Goal: Use online tool/utility: Utilize a website feature to perform a specific function

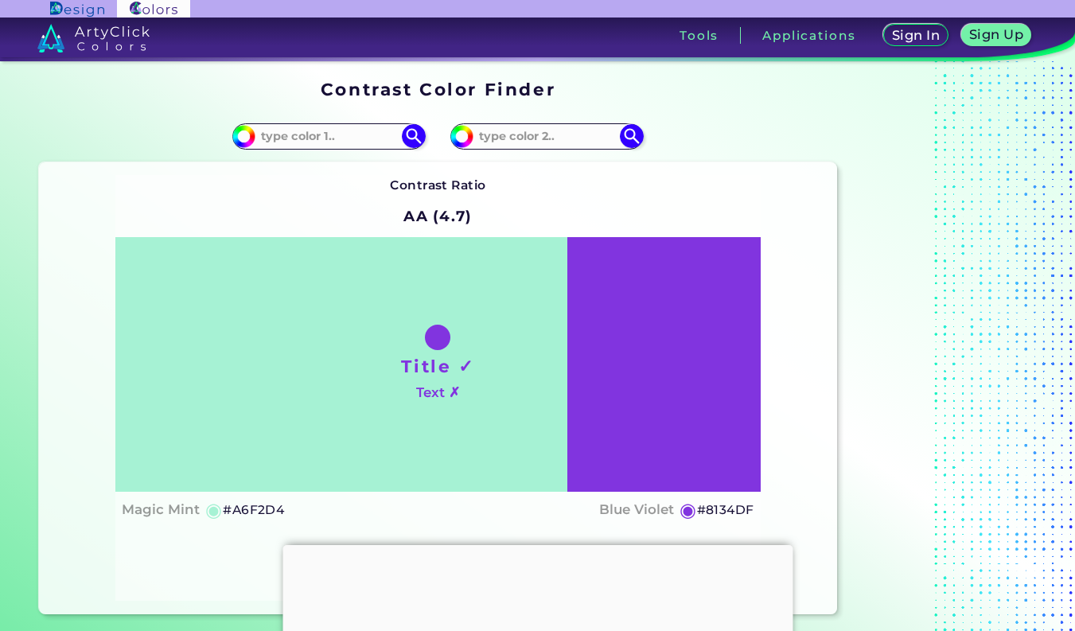
click at [337, 139] on input at bounding box center [329, 136] width 148 height 21
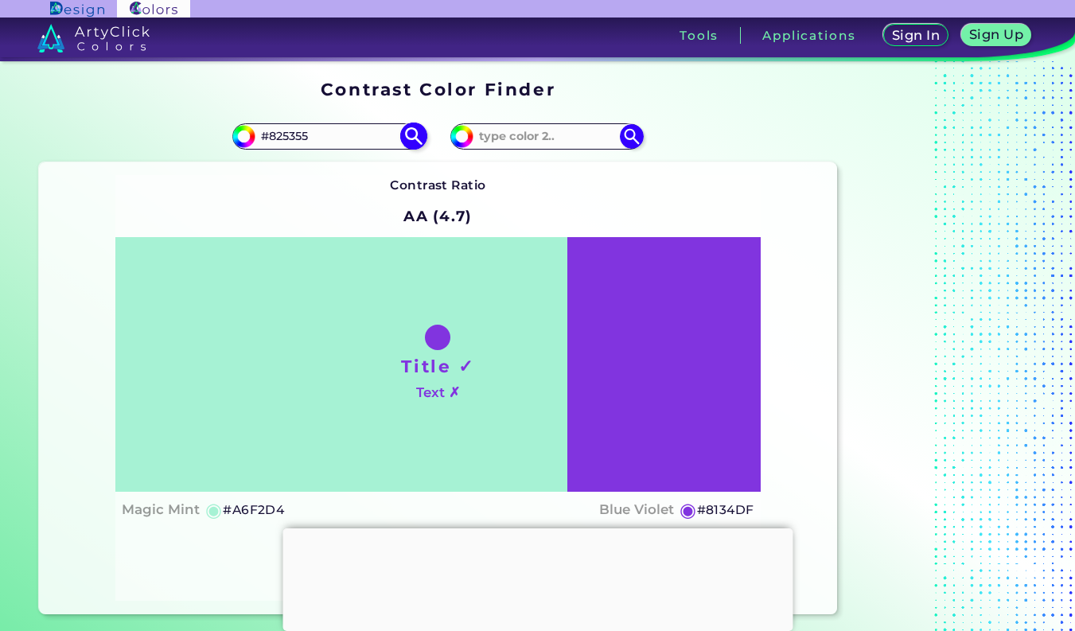
type input "#825355"
click at [407, 141] on img at bounding box center [414, 137] width 28 height 28
type input "#825355"
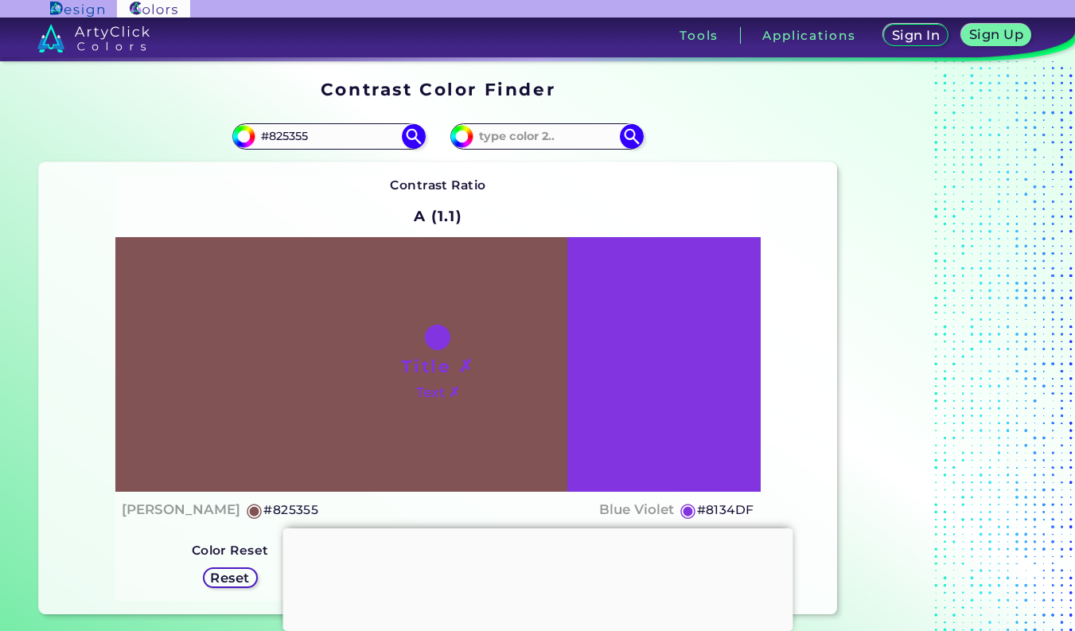
click at [656, 282] on div "Title ✗ Text ✗" at bounding box center [437, 364] width 645 height 255
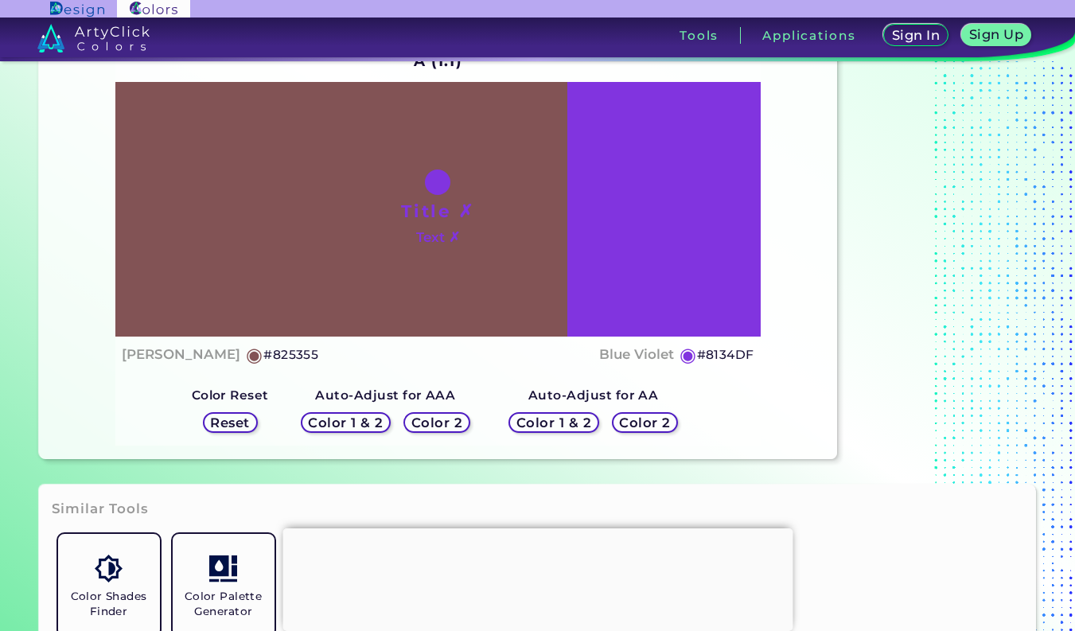
scroll to position [146, 0]
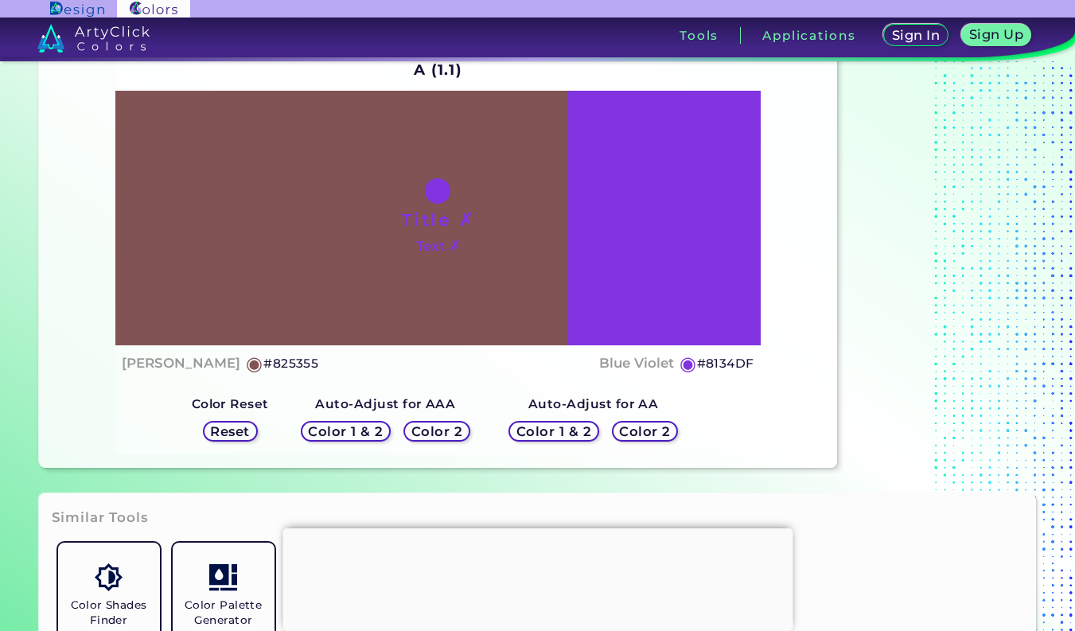
click at [444, 435] on h5 "Color 2" at bounding box center [437, 432] width 46 height 12
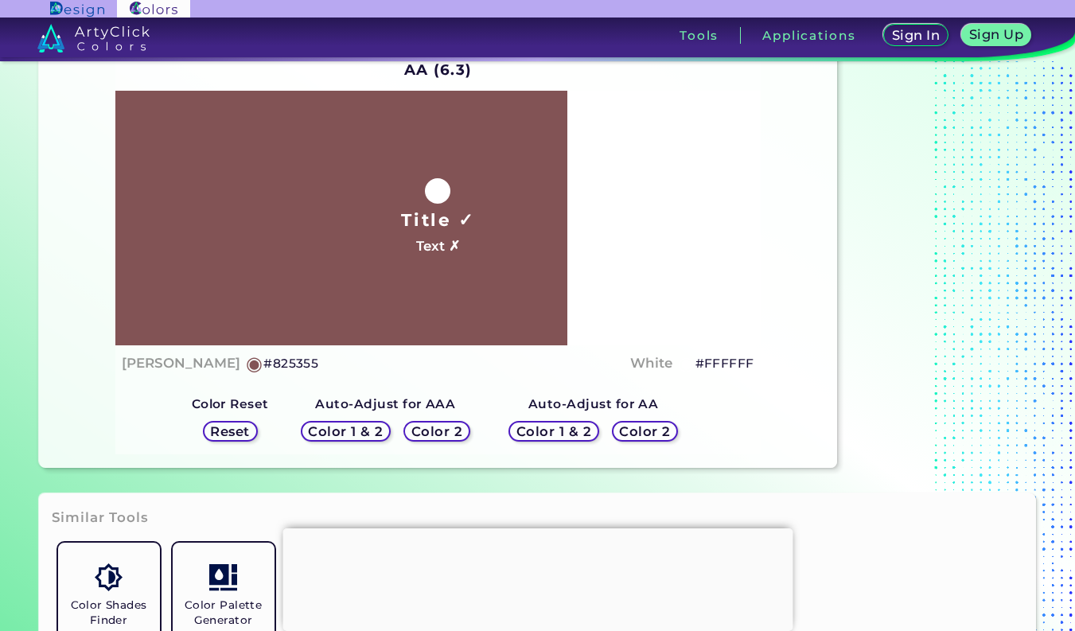
click at [722, 365] on h5 "#FFFFFF" at bounding box center [725, 363] width 59 height 21
click at [722, 365] on h5 "#FFFFFF copied" at bounding box center [725, 363] width 59 height 21
copy h5 "FFFFFF"
click at [722, 365] on h5 "#FFFFFF copied copied" at bounding box center [725, 363] width 59 height 21
copy h5 "#FFFFFF copied"
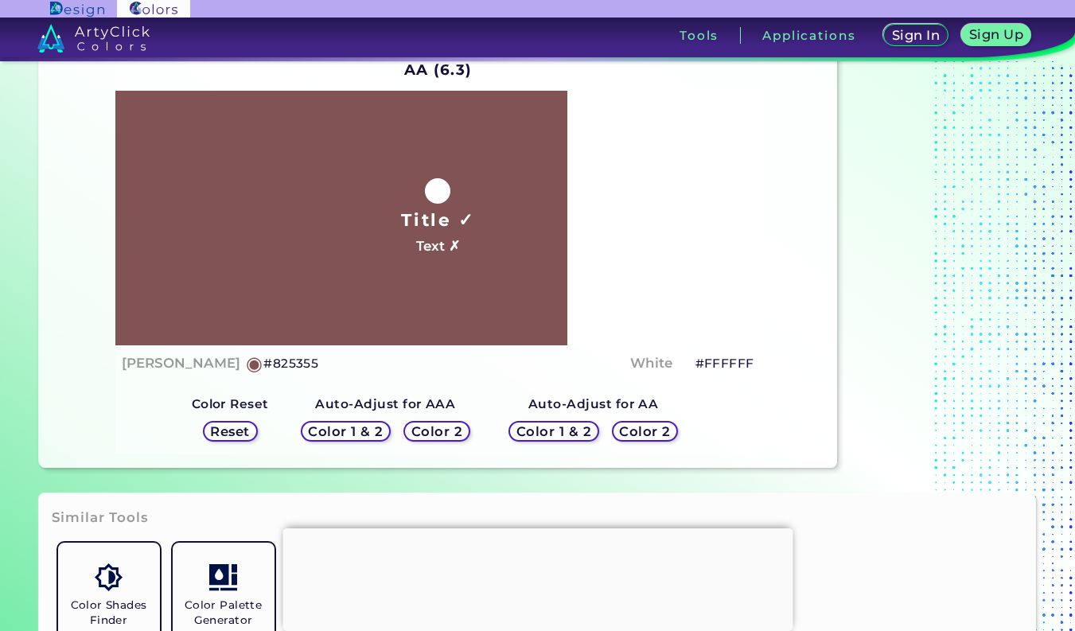
click at [646, 433] on h5 "Color 2" at bounding box center [645, 432] width 46 height 12
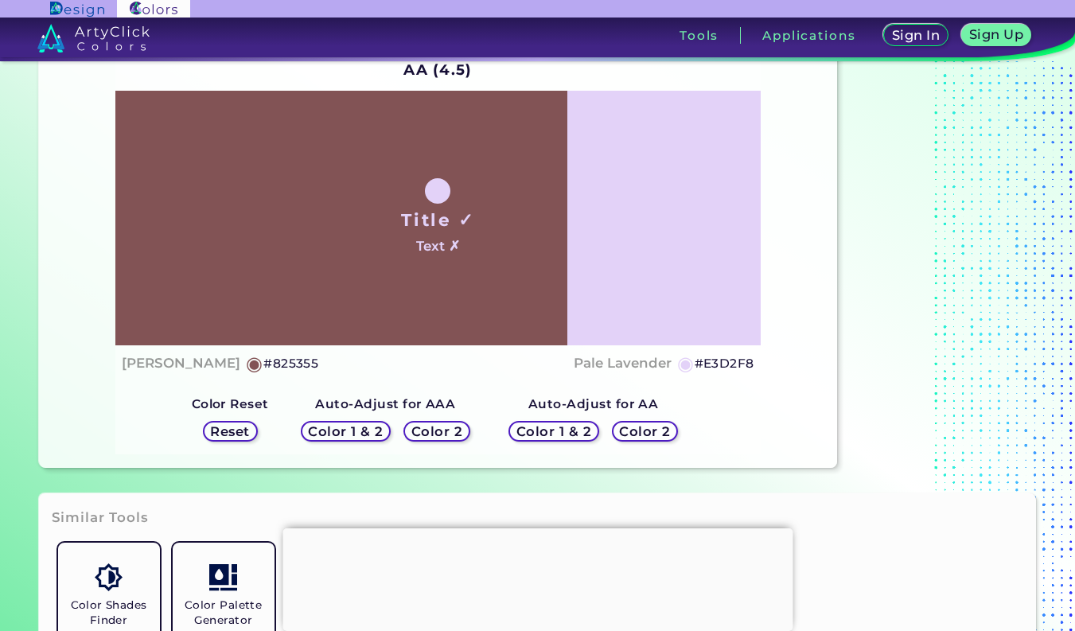
click at [735, 357] on h5 "#E3D2F8" at bounding box center [725, 363] width 60 height 21
click at [735, 357] on h5 "#E3D2F8 copied" at bounding box center [725, 363] width 60 height 21
copy h5 "E3D2F8"
click at [658, 432] on h5 "Color 2" at bounding box center [645, 432] width 46 height 12
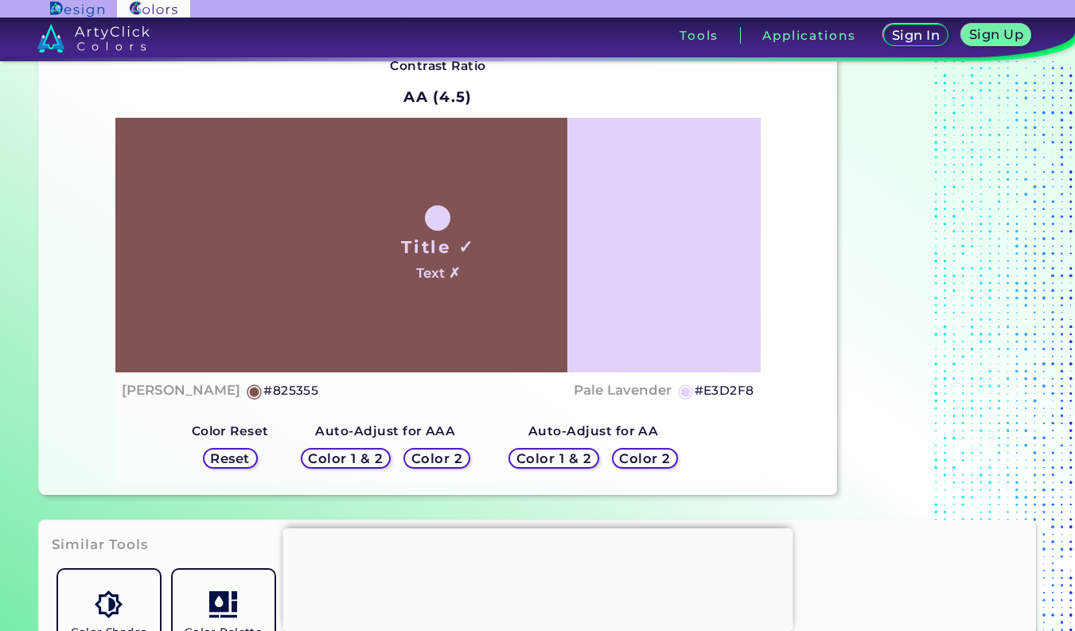
scroll to position [138, 0]
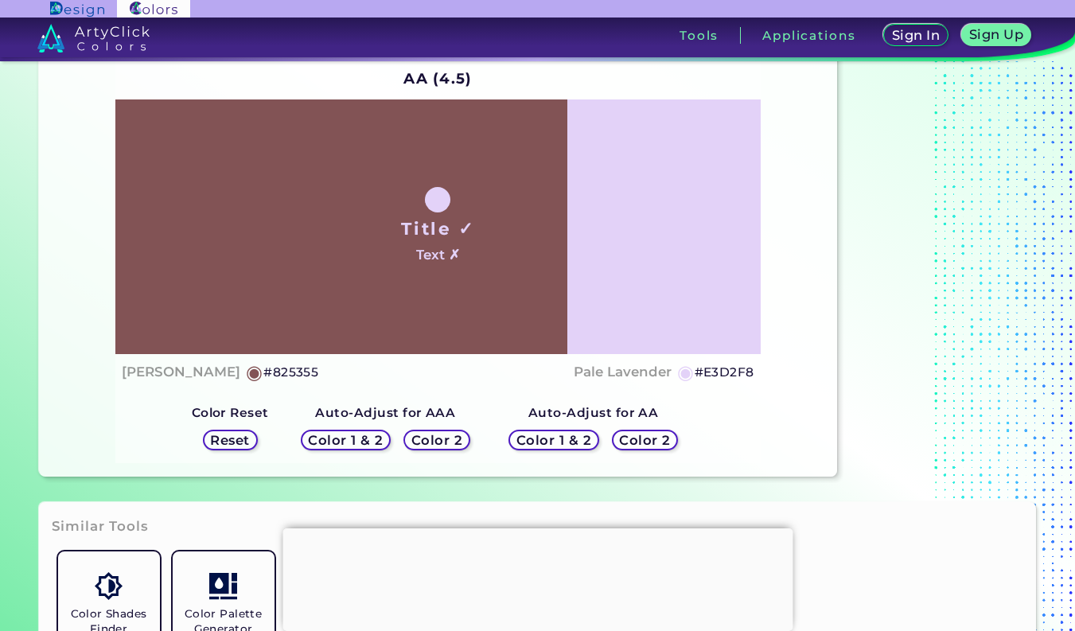
click at [236, 446] on h5 "Reset" at bounding box center [230, 441] width 36 height 12
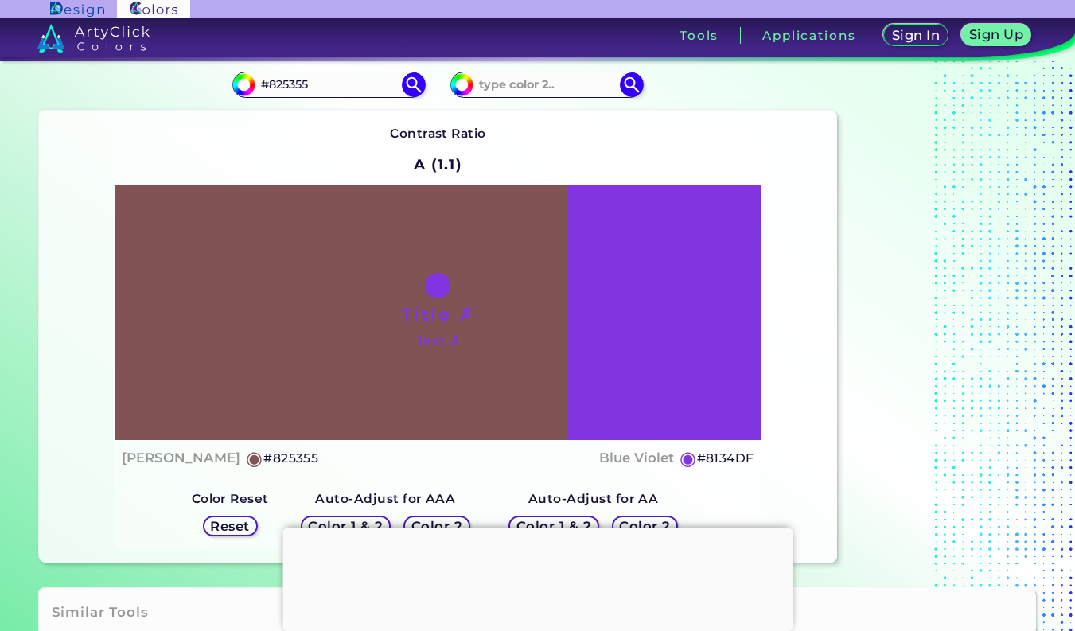
scroll to position [99, 0]
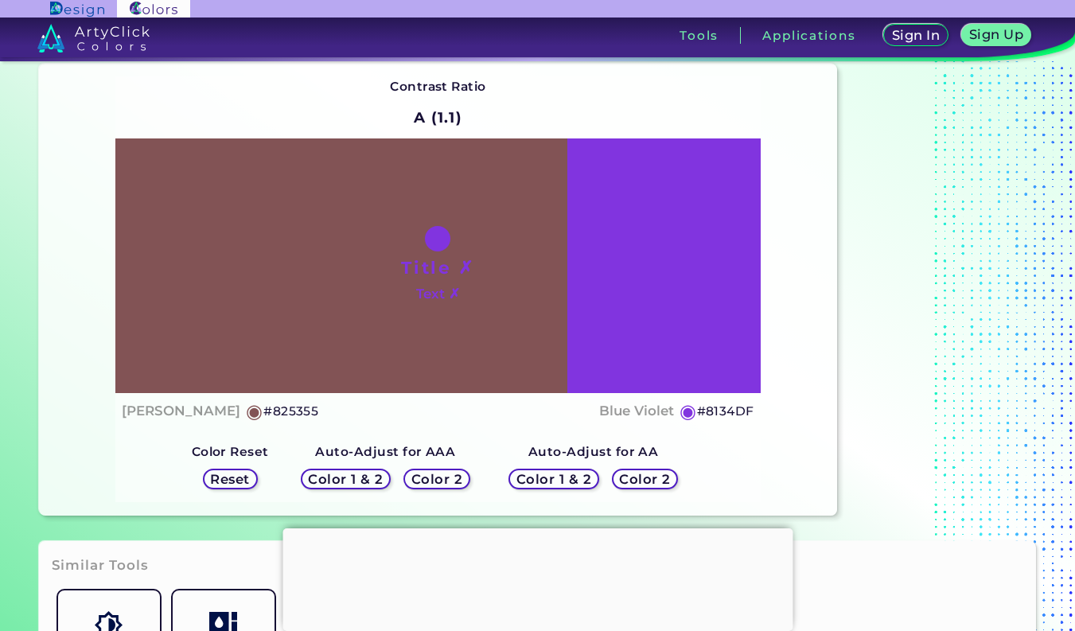
click at [643, 474] on h5 "Color 2" at bounding box center [645, 480] width 46 height 12
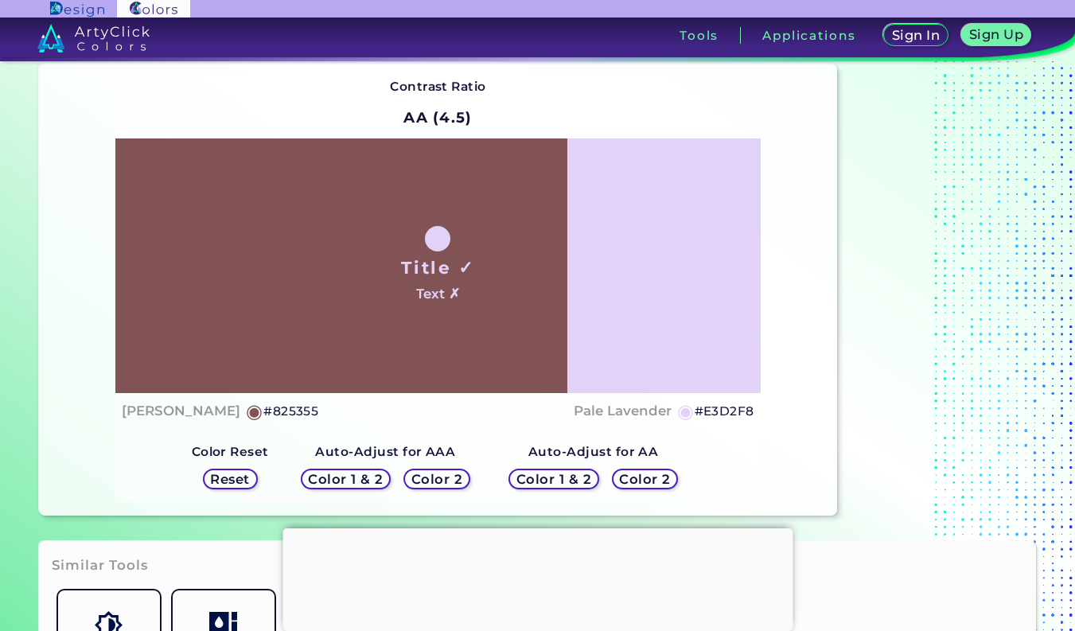
click at [587, 478] on h5 "Color 1 & 2" at bounding box center [554, 480] width 68 height 12
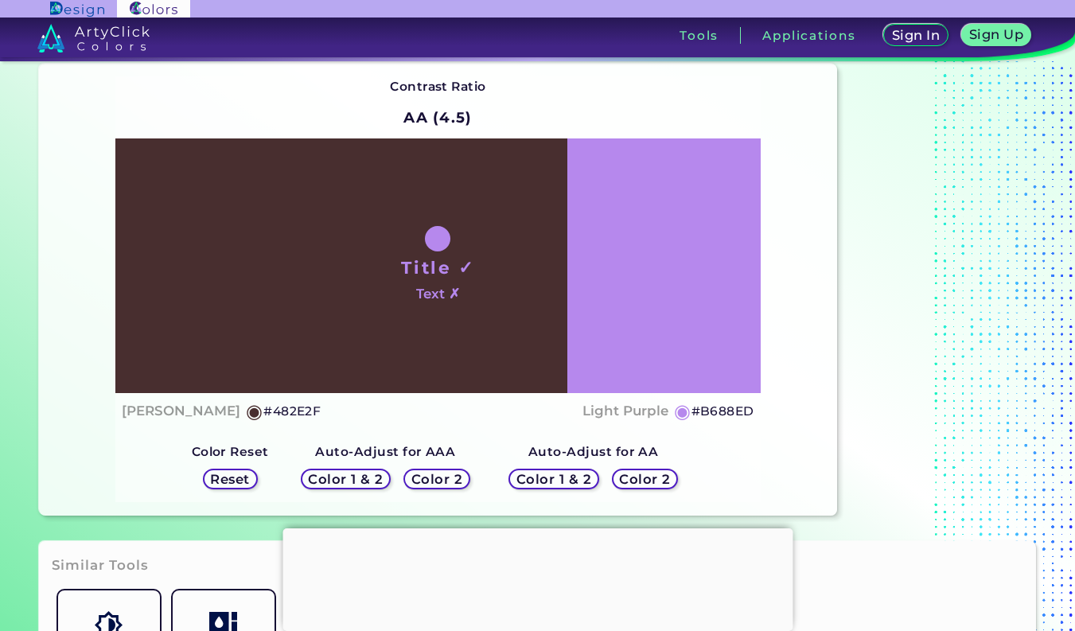
click at [636, 483] on h5 "Color 2" at bounding box center [645, 480] width 46 height 12
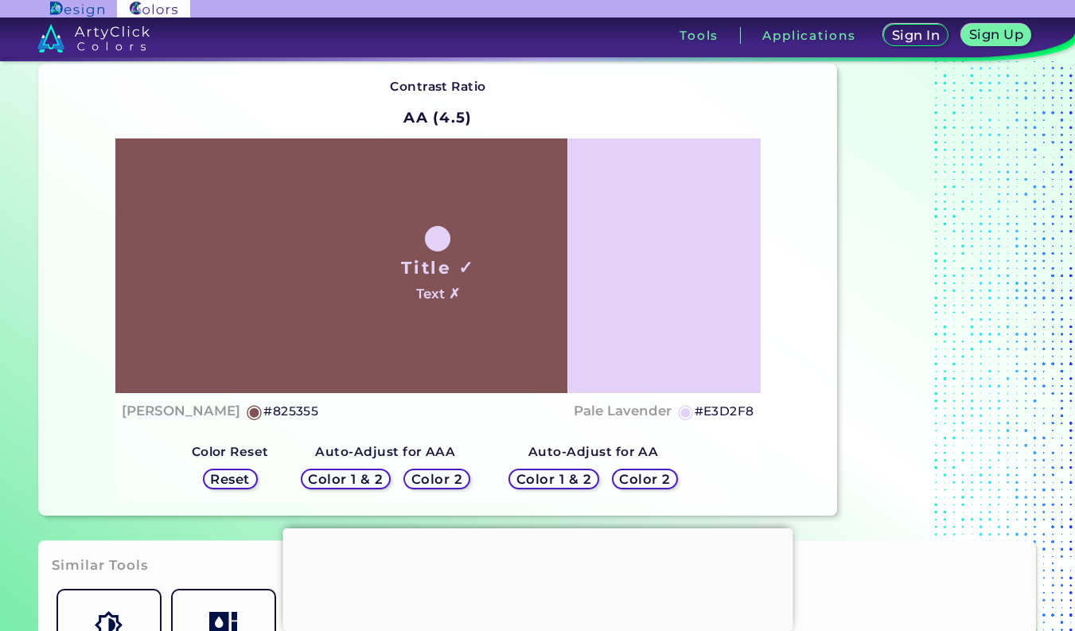
click at [450, 474] on h5 "Color 2" at bounding box center [437, 480] width 46 height 12
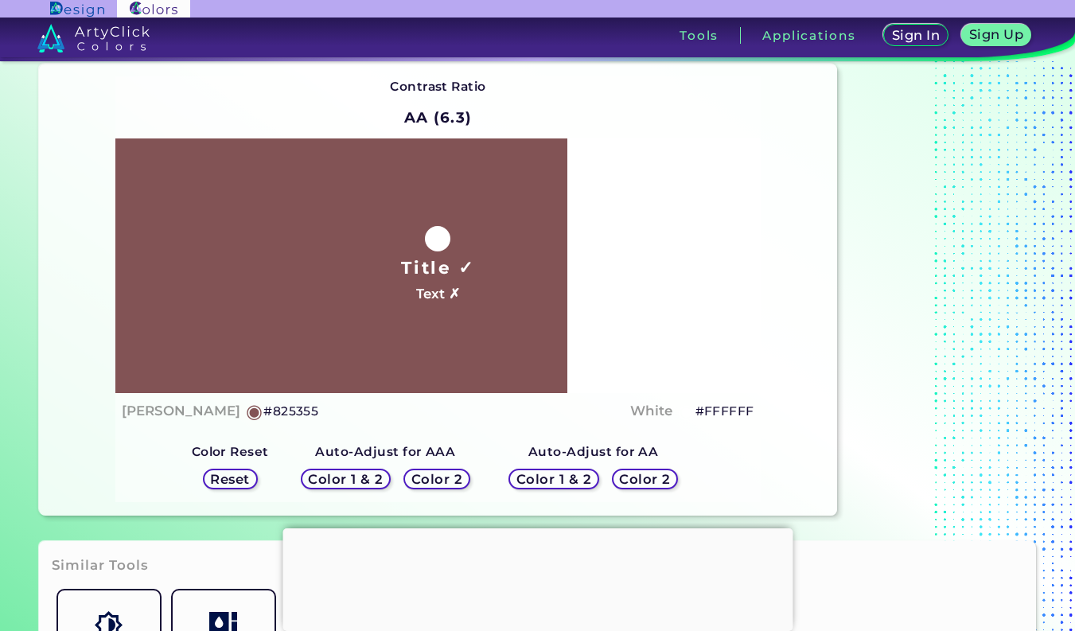
click at [731, 410] on h5 "#FFFFFF" at bounding box center [725, 411] width 59 height 21
